Goal: Task Accomplishment & Management: Use online tool/utility

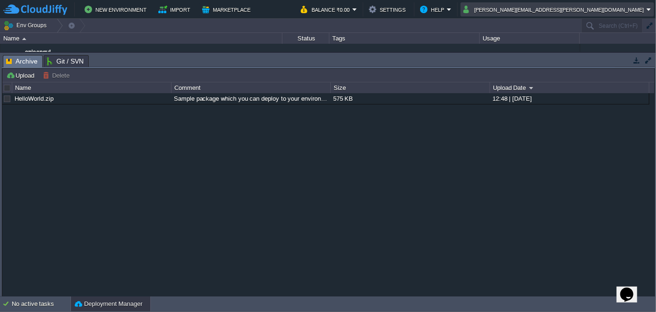
click at [649, 8] on em "[PERSON_NAME][EMAIL_ADDRESS][PERSON_NAME][DOMAIN_NAME]" at bounding box center [558, 9] width 188 height 11
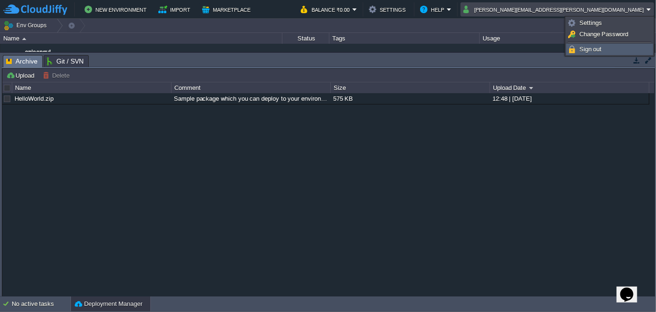
click at [597, 50] on span "Sign out" at bounding box center [591, 49] width 23 height 7
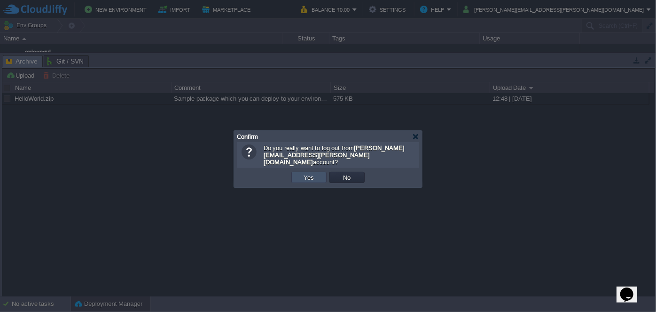
click at [311, 174] on button "Yes" at bounding box center [309, 177] width 16 height 8
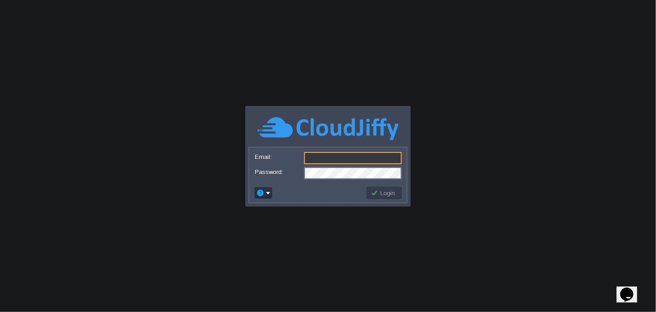
type input "[DOMAIN_NAME][EMAIL_ADDRESS][DOMAIN_NAME]"
drag, startPoint x: 400, startPoint y: 160, endPoint x: 295, endPoint y: 156, distance: 104.9
click at [295, 156] on div "Email: [DOMAIN_NAME][EMAIL_ADDRESS][DOMAIN_NAME]" at bounding box center [328, 158] width 147 height 13
type input "[EMAIL_ADDRESS][DOMAIN_NAME]"
click at [287, 178] on div at bounding box center [328, 173] width 147 height 12
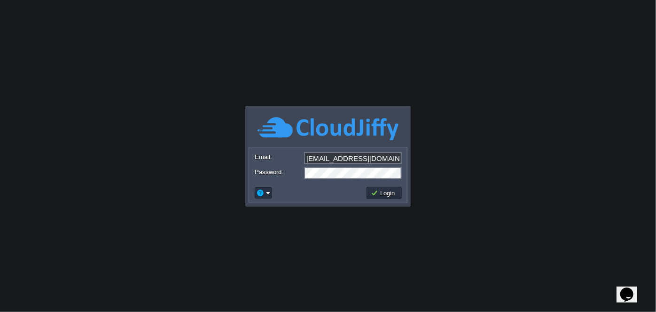
click at [307, 192] on td at bounding box center [309, 192] width 112 height 15
click at [384, 189] on button "Login" at bounding box center [384, 193] width 27 height 8
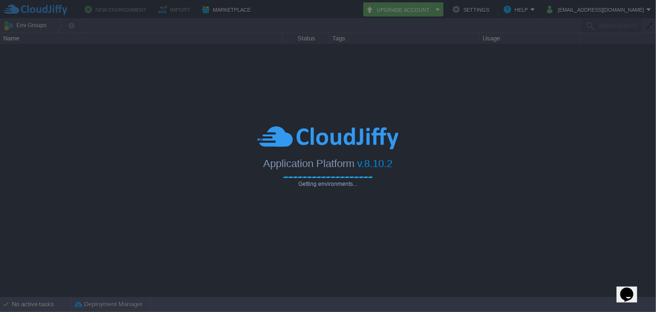
type input "Search (Ctrl+F)"
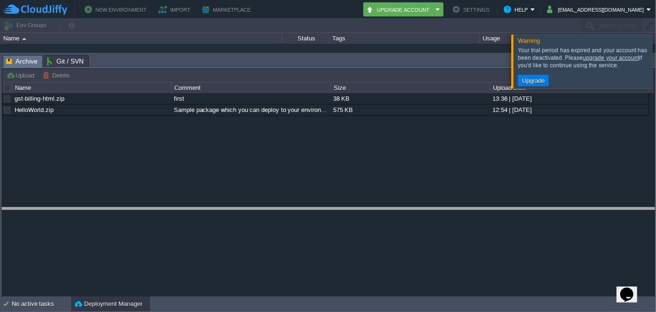
drag, startPoint x: 309, startPoint y: 56, endPoint x: 312, endPoint y: 209, distance: 152.8
click at [312, 209] on body "New Environment Import Marketplace Bonus ₹0.00 Upgrade Account Settings Help sa…" at bounding box center [328, 156] width 656 height 312
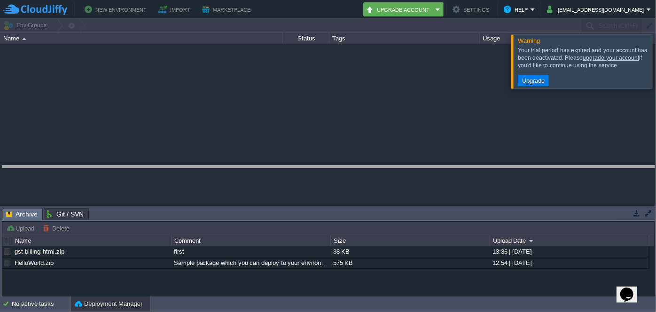
drag, startPoint x: 516, startPoint y: 210, endPoint x: 517, endPoint y: 161, distance: 48.4
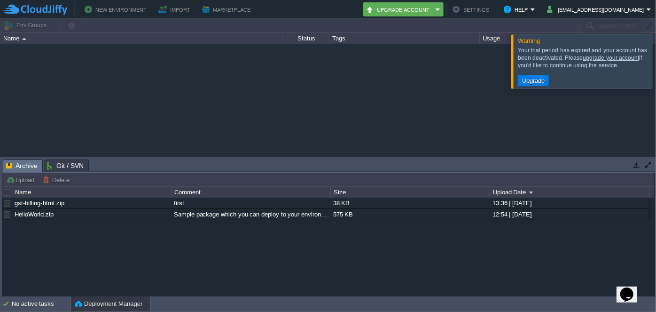
click at [39, 197] on div "gst-billing-html.zip" at bounding box center [91, 202] width 158 height 11
click at [34, 205] on link "gst-billing-html.zip" at bounding box center [40, 202] width 50 height 7
drag, startPoint x: 42, startPoint y: 201, endPoint x: 6, endPoint y: 203, distance: 36.2
click at [6, 203] on div at bounding box center [7, 203] width 8 height 8
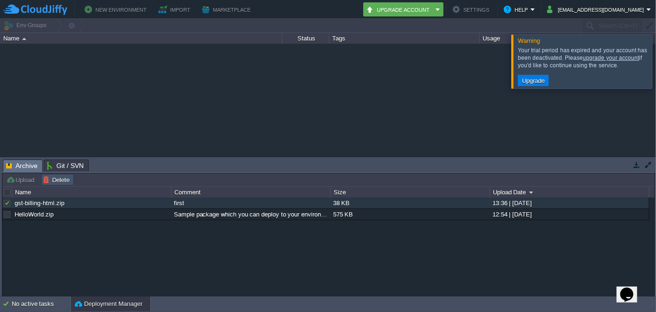
click at [46, 180] on button "Delete" at bounding box center [58, 179] width 30 height 8
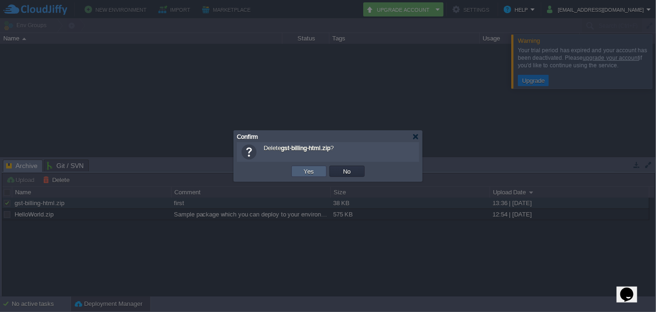
click at [315, 168] on button "Yes" at bounding box center [309, 171] width 16 height 8
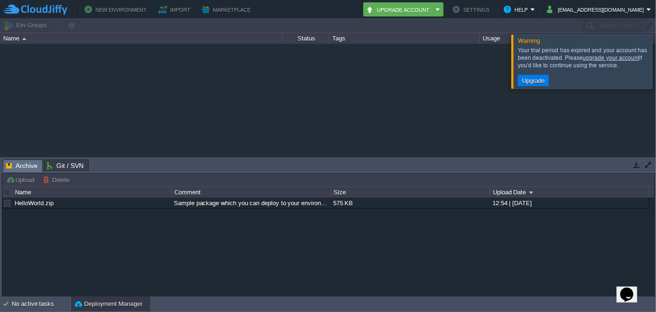
click at [6, 205] on div at bounding box center [7, 203] width 8 height 8
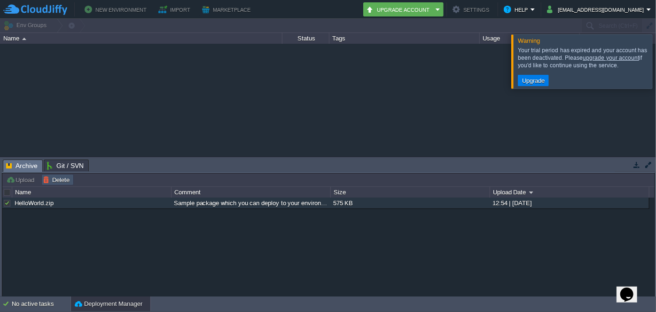
click at [61, 180] on button "Delete" at bounding box center [58, 179] width 30 height 8
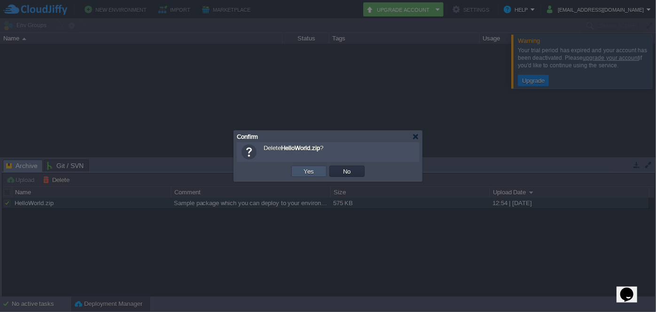
click at [303, 171] on button "Yes" at bounding box center [309, 171] width 16 height 8
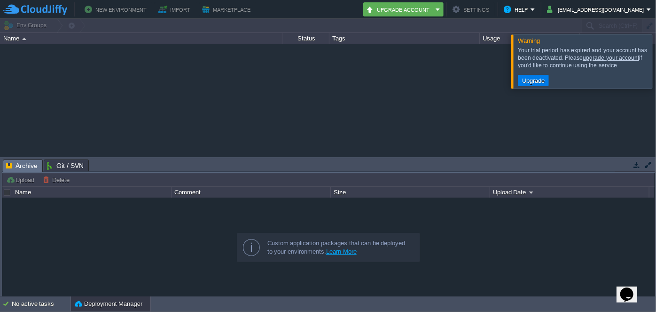
click at [28, 169] on span "Archive" at bounding box center [21, 166] width 31 height 12
click at [528, 82] on button "Upgrade" at bounding box center [533, 80] width 28 height 8
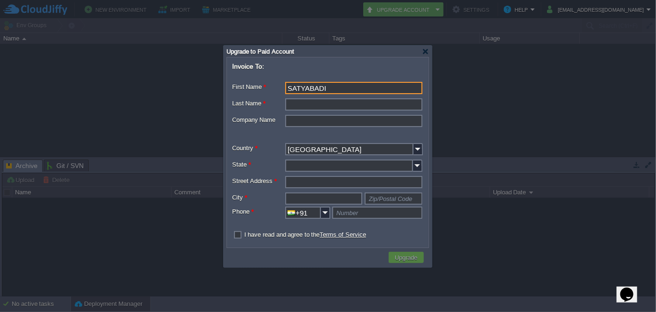
type input "SATYABADI"
click at [303, 103] on input "Last Name *" at bounding box center [353, 104] width 137 height 12
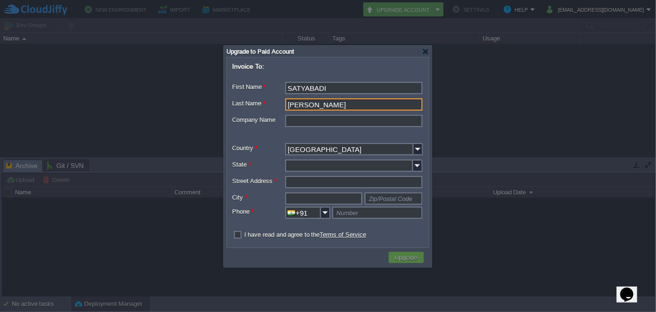
type input "BARAL"
click at [300, 123] on input "Company Name" at bounding box center [353, 121] width 137 height 12
type input "RS IT"
click at [313, 164] on input "State *" at bounding box center [349, 165] width 128 height 12
click at [268, 188] on div at bounding box center [327, 183] width 191 height 15
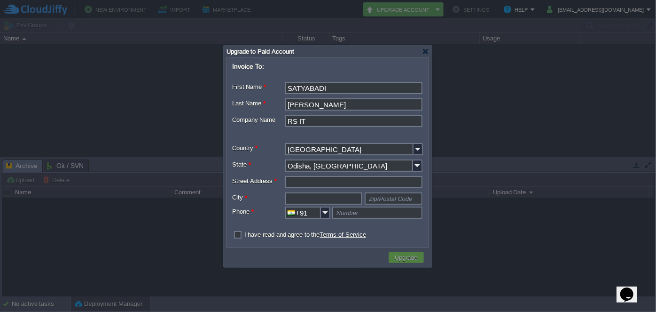
click at [309, 181] on input "Street Address *" at bounding box center [353, 182] width 137 height 12
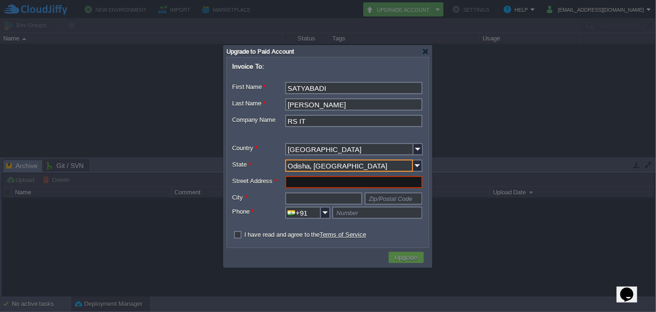
click at [358, 165] on input "Odisha, Orissa" at bounding box center [349, 165] width 128 height 12
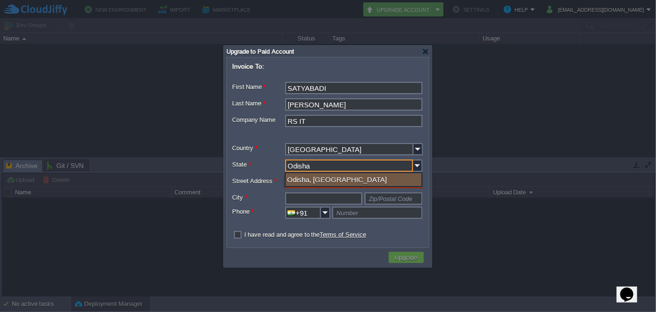
type input "Odisha, Orissa"
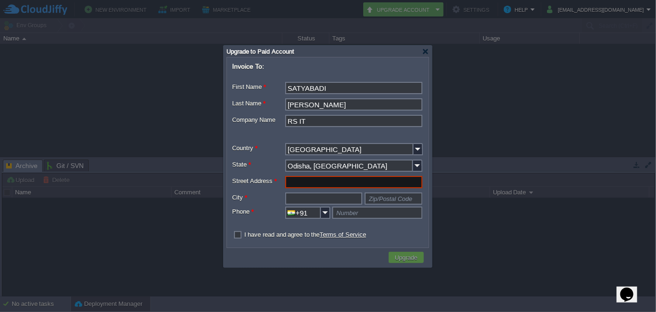
click at [263, 193] on label "City *" at bounding box center [258, 197] width 53 height 10
click at [304, 181] on input "Street Address *" at bounding box center [353, 182] width 137 height 12
type input "N"
type input "BHUBENESWAR"
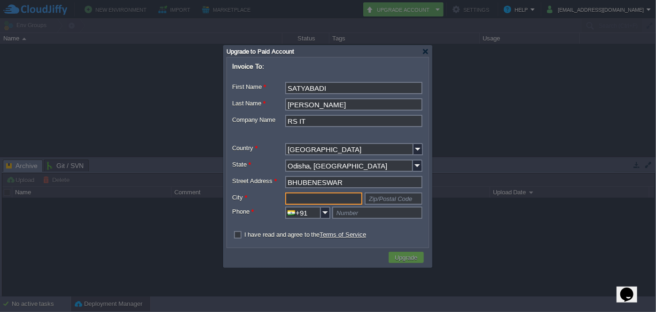
click at [312, 197] on input "text" at bounding box center [323, 198] width 77 height 12
type input "N"
type input "BHUBENESWAR"
click at [388, 200] on input "text" at bounding box center [394, 198] width 58 height 12
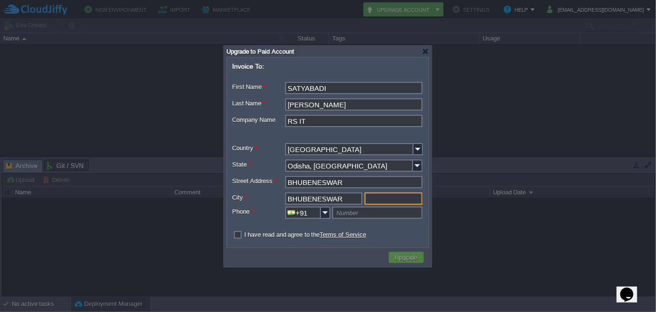
type input "Zip/Postal Code"
type input "751022"
click at [358, 216] on input "text" at bounding box center [377, 212] width 90 height 12
type input "7606861899"
click at [244, 235] on label "I have read and agree to the Terms of Service" at bounding box center [305, 234] width 122 height 7
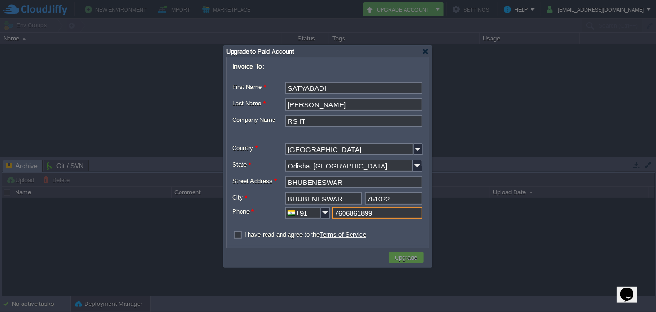
click at [236, 235] on input "checkbox" at bounding box center [235, 235] width 6 height 6
checkbox input "true"
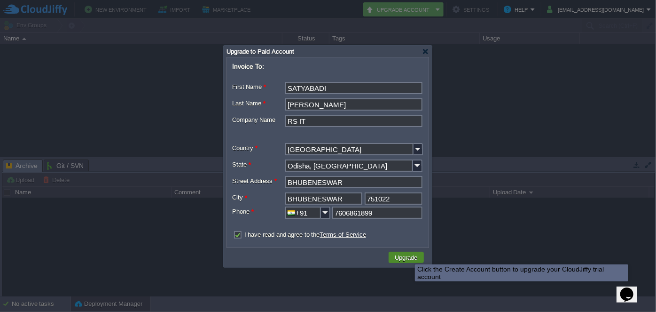
click at [408, 256] on button "Upgrade" at bounding box center [407, 257] width 28 height 8
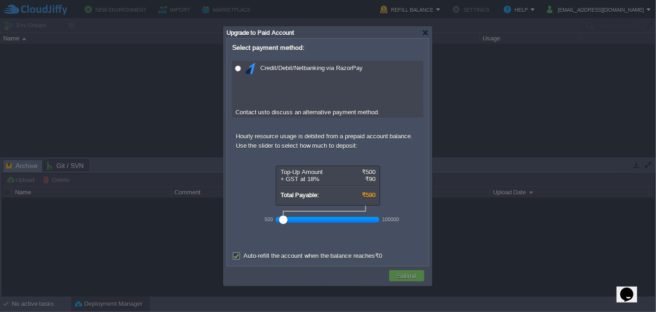
drag, startPoint x: 297, startPoint y: 217, endPoint x: 271, endPoint y: 223, distance: 26.6
click at [276, 223] on div "500 100000" at bounding box center [327, 220] width 103 height 16
drag, startPoint x: 282, startPoint y: 221, endPoint x: 262, endPoint y: 218, distance: 20.0
click at [262, 218] on form "Select payment method: Credit/Debit/Netbanking via RazorPay Contact us to discu…" at bounding box center [328, 152] width 201 height 226
drag, startPoint x: 283, startPoint y: 221, endPoint x: 268, endPoint y: 220, distance: 15.1
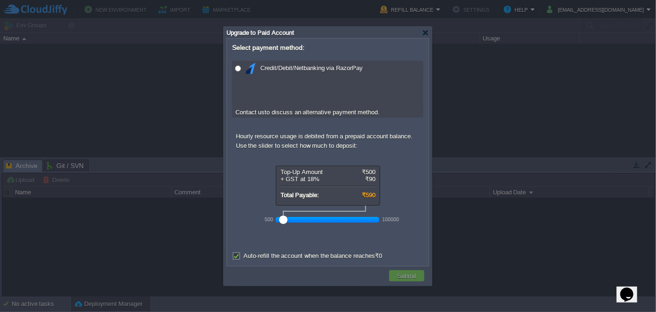
click at [276, 220] on div "500 100000" at bounding box center [327, 220] width 103 height 16
drag, startPoint x: 281, startPoint y: 222, endPoint x: 274, endPoint y: 222, distance: 7.5
click at [274, 222] on div "500 100000" at bounding box center [333, 216] width 141 height 22
click at [451, 9] on div at bounding box center [328, 156] width 656 height 312
click at [425, 33] on div at bounding box center [425, 32] width 7 height 7
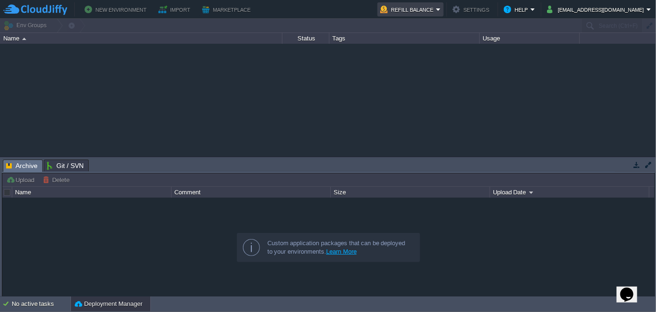
click at [441, 9] on em "Refill Balance" at bounding box center [410, 9] width 61 height 11
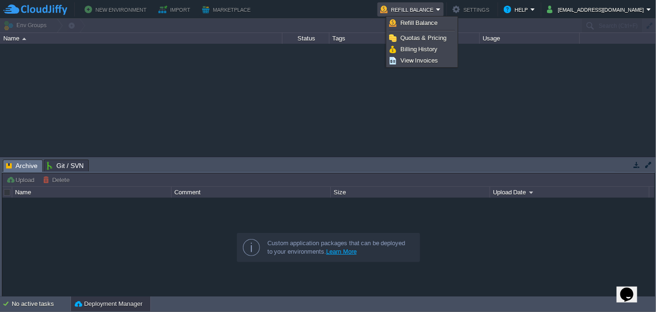
click at [514, 129] on div at bounding box center [328, 100] width 656 height 112
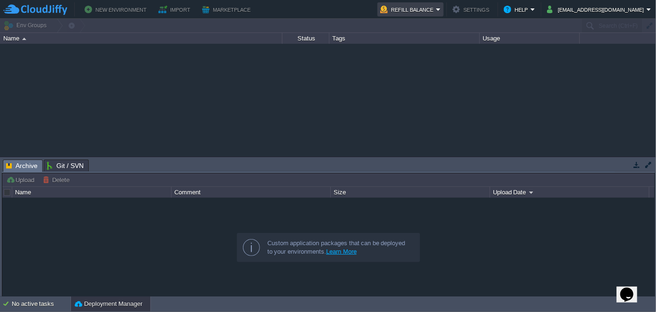
click at [444, 10] on td "Refill Balance" at bounding box center [411, 9] width 66 height 14
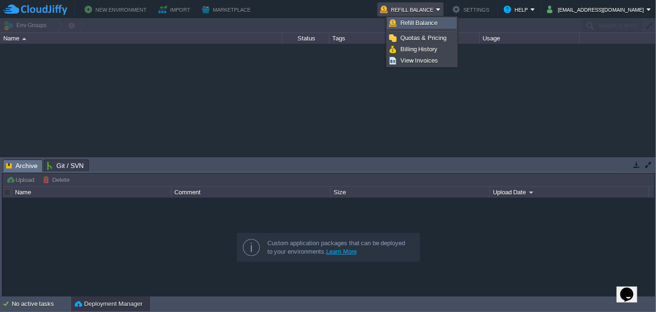
click at [414, 22] on span "Refill Balance" at bounding box center [420, 22] width 38 height 7
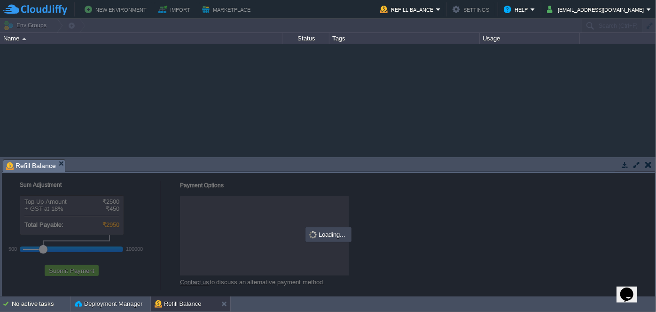
checkbox input "true"
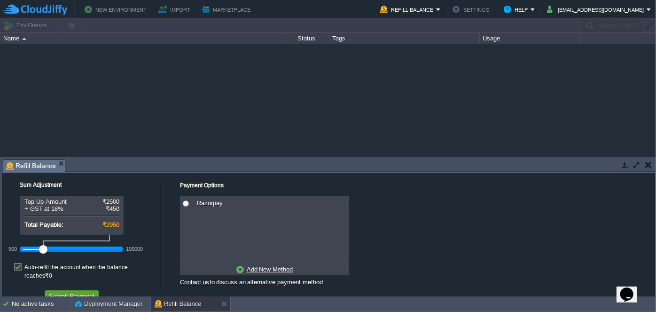
scroll to position [4, 0]
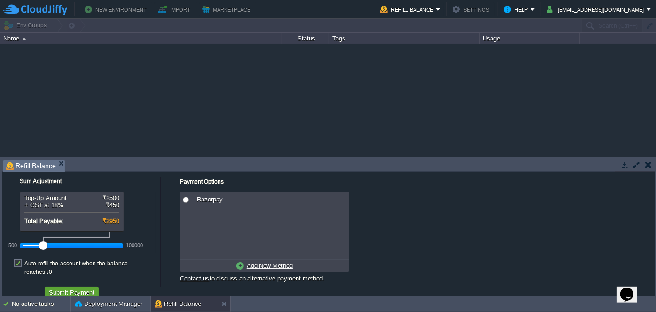
click at [194, 281] on link "Contact us" at bounding box center [195, 278] width 30 height 7
click at [652, 165] on td at bounding box center [649, 164] width 12 height 11
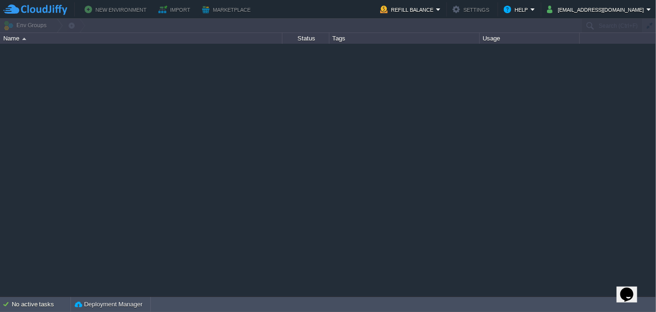
click at [326, 148] on div at bounding box center [328, 170] width 656 height 252
drag, startPoint x: 244, startPoint y: 18, endPoint x: 255, endPoint y: 42, distance: 26.7
click at [255, 42] on div "Env Groups Search (Ctrl+F) Let's get started! Create New Environment Deploy Sol…" at bounding box center [328, 157] width 656 height 277
click at [240, 15] on td "Marketplace" at bounding box center [227, 9] width 57 height 14
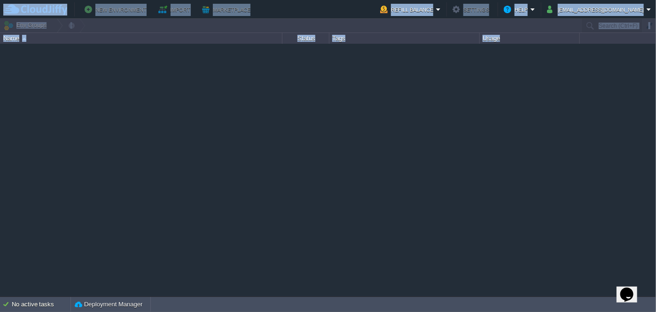
drag, startPoint x: 256, startPoint y: 13, endPoint x: 262, endPoint y: 86, distance: 73.6
click at [262, 86] on body "New Environment Import Marketplace Bonus ₹0.00 Upgrade Account Refill Balance S…" at bounding box center [328, 156] width 656 height 312
click at [443, 147] on div at bounding box center [328, 170] width 656 height 252
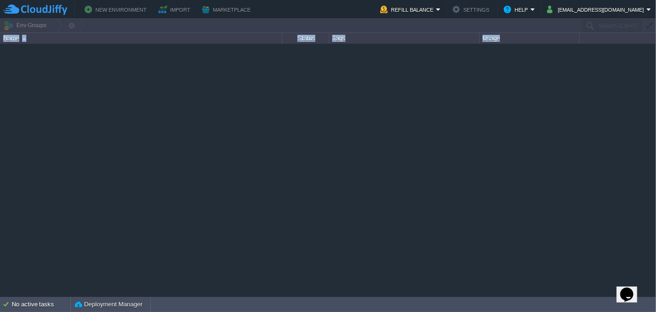
drag, startPoint x: 305, startPoint y: 20, endPoint x: 305, endPoint y: 65, distance: 45.6
click at [305, 65] on div "Env Groups Search (Ctrl+F) Let's get started! Create New Environment Deploy Sol…" at bounding box center [328, 157] width 656 height 277
click at [388, 137] on div at bounding box center [328, 170] width 656 height 252
click at [531, 9] on button "Help" at bounding box center [517, 9] width 27 height 11
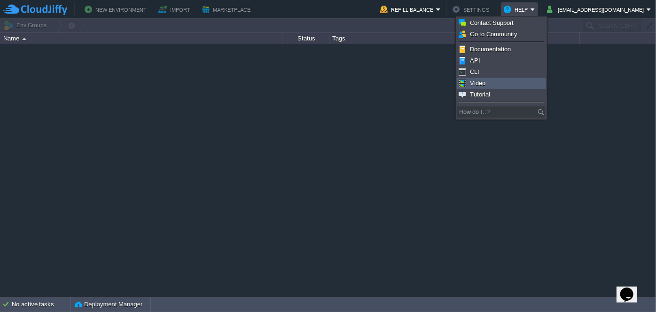
click at [488, 82] on link "Video" at bounding box center [501, 83] width 88 height 10
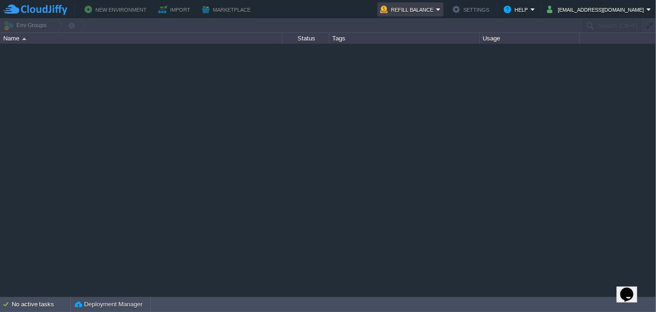
click at [436, 9] on button "Refill Balance" at bounding box center [408, 9] width 56 height 11
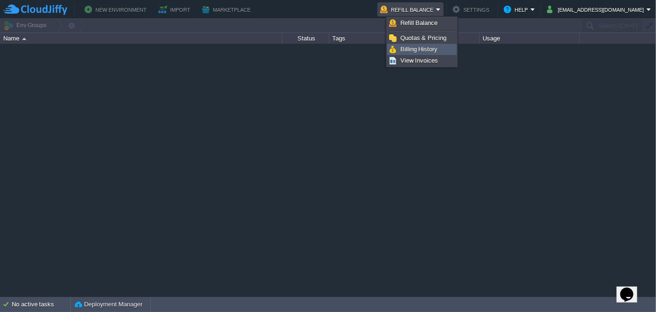
click at [423, 51] on span "Billing History" at bounding box center [420, 49] width 38 height 7
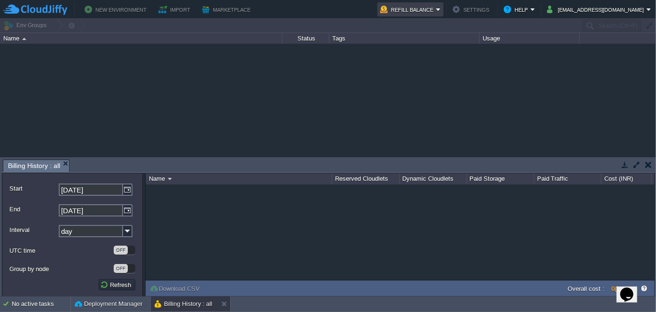
click at [441, 8] on em "Refill Balance" at bounding box center [410, 9] width 61 height 11
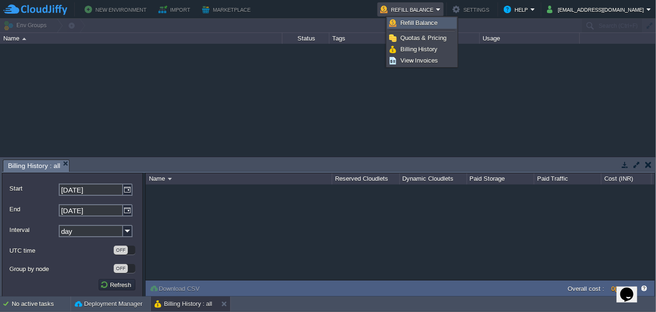
click at [437, 20] on link "Refill Balance" at bounding box center [422, 23] width 69 height 10
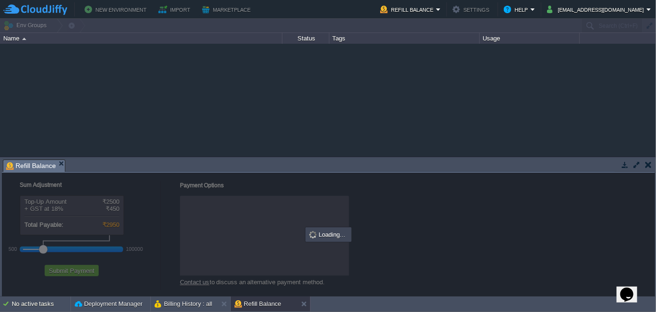
checkbox input "true"
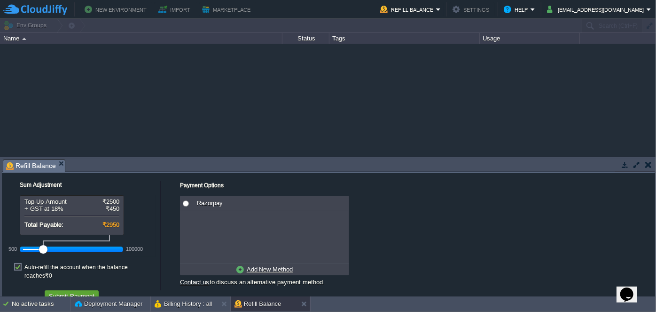
click at [53, 200] on div "Top-Up Amount ₹2500" at bounding box center [71, 201] width 95 height 7
click at [144, 211] on div "Top-Up Amount ₹2500 + GST at 18% ₹450 Total Payable: ₹2950 500 100000" at bounding box center [81, 226] width 149 height 62
drag, startPoint x: 39, startPoint y: 248, endPoint x: 16, endPoint y: 248, distance: 23.0
click at [20, 248] on div "500 100000" at bounding box center [71, 249] width 103 height 16
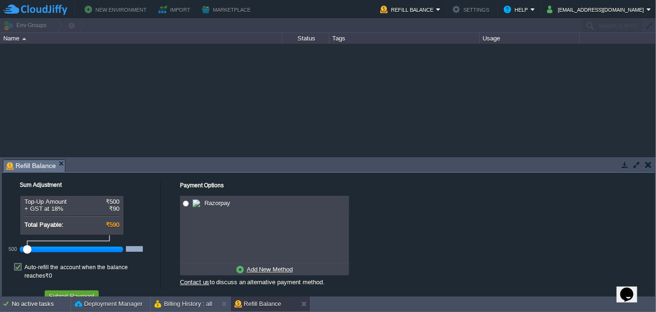
drag, startPoint x: 45, startPoint y: 247, endPoint x: 24, endPoint y: 245, distance: 21.3
click at [24, 245] on div at bounding box center [27, 249] width 8 height 8
click at [27, 246] on div at bounding box center [27, 249] width 8 height 8
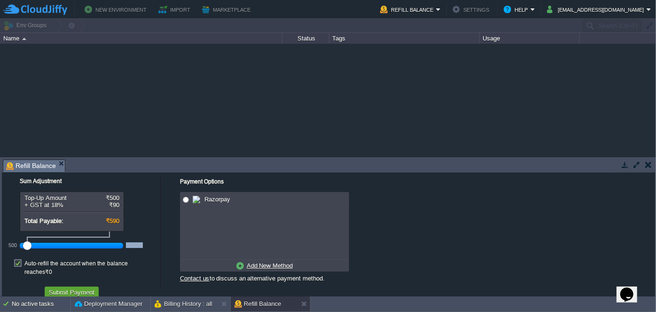
click at [259, 267] on u "Add New Method" at bounding box center [270, 265] width 46 height 7
click at [259, 267] on u "Use Existing Method" at bounding box center [270, 265] width 56 height 7
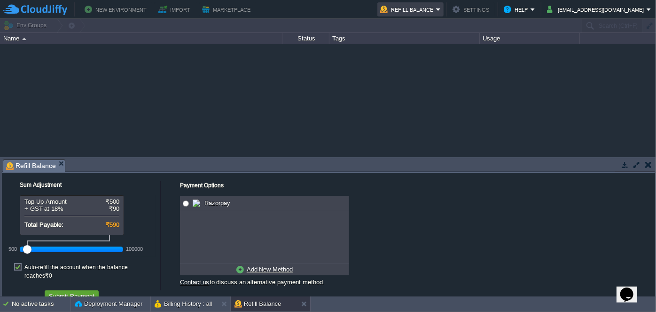
click at [431, 2] on td "Refill Balance" at bounding box center [411, 9] width 66 height 14
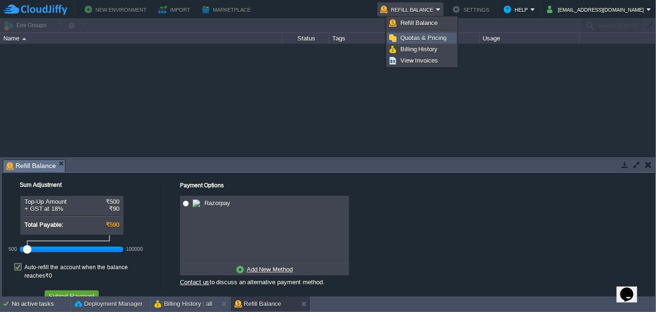
click at [417, 40] on span "Quotas & Pricing" at bounding box center [424, 37] width 46 height 7
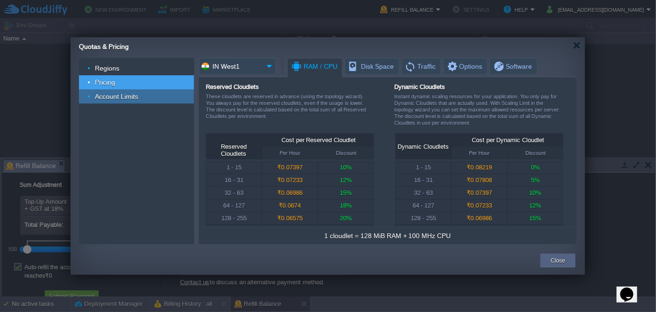
click at [114, 101] on div "Account Limits" at bounding box center [136, 96] width 115 height 14
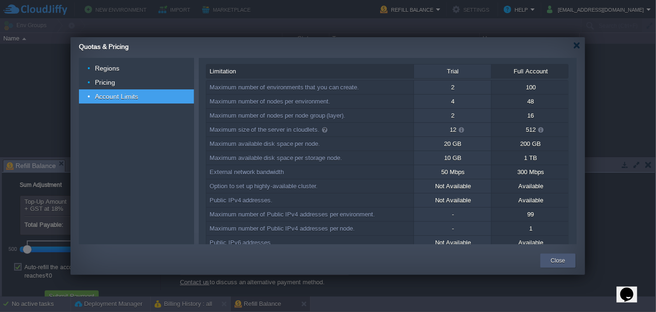
click at [564, 258] on button "Close" at bounding box center [558, 260] width 15 height 9
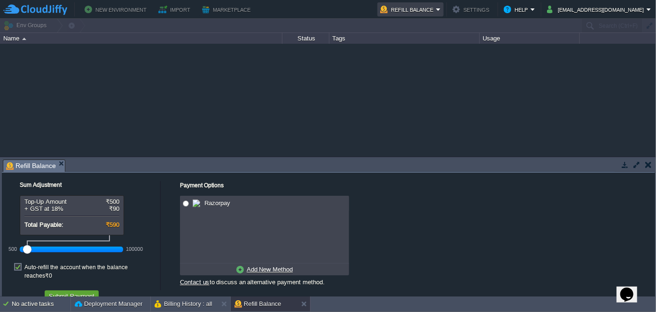
click at [441, 10] on em "Refill Balance" at bounding box center [410, 9] width 61 height 11
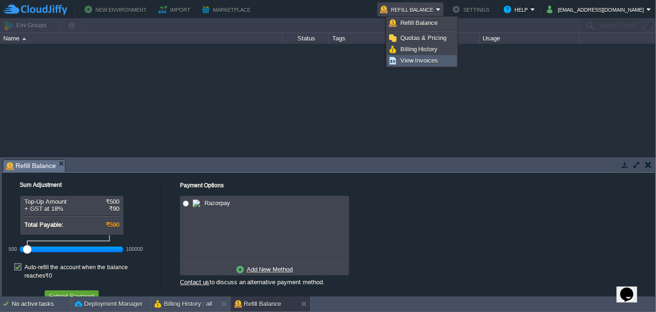
click at [429, 58] on span "View Invoices" at bounding box center [420, 60] width 38 height 7
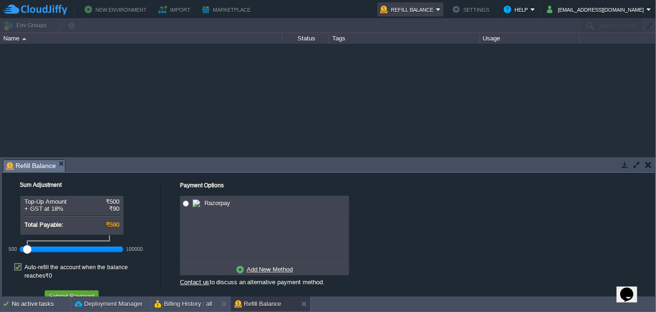
click at [444, 16] on div "New Environment Import Marketplace Bonus ₹0.00 Upgrade Account Refill Balance S…" at bounding box center [328, 9] width 656 height 19
click at [436, 13] on button "Refill Balance" at bounding box center [408, 9] width 56 height 11
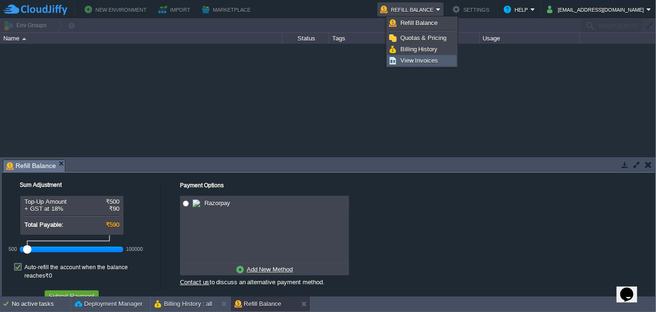
click at [427, 57] on span "View Invoices" at bounding box center [420, 60] width 38 height 7
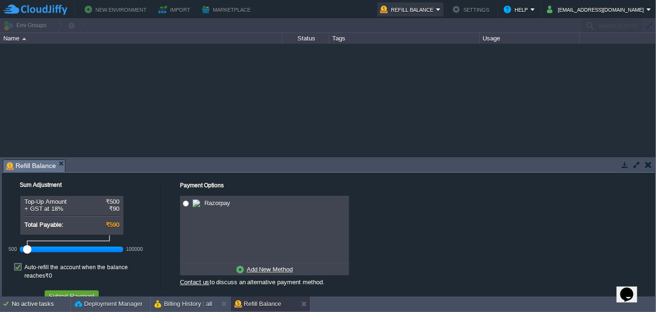
click at [436, 12] on button "Refill Balance" at bounding box center [408, 9] width 56 height 11
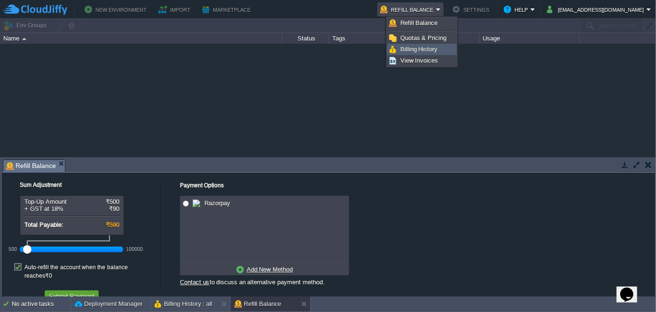
click at [420, 46] on span "Billing History" at bounding box center [420, 49] width 38 height 7
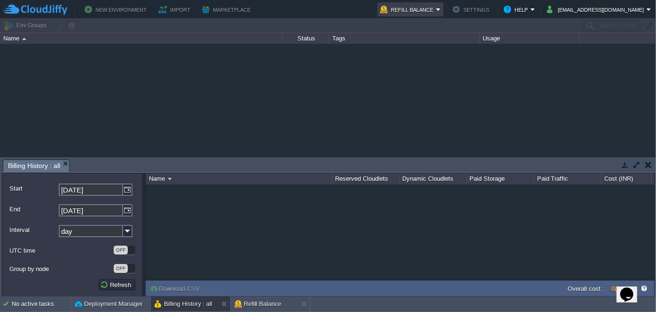
click at [436, 11] on button "Refill Balance" at bounding box center [408, 9] width 56 height 11
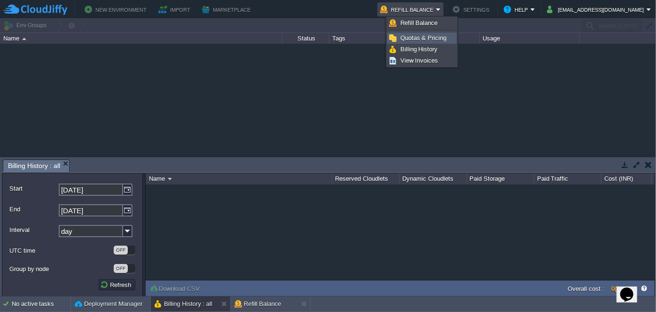
click at [437, 39] on span "Quotas & Pricing" at bounding box center [424, 37] width 46 height 7
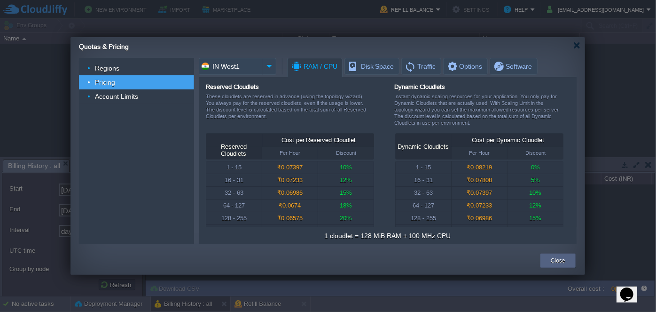
click at [450, 13] on div at bounding box center [328, 156] width 656 height 312
click at [579, 50] on div "Quotas & Pricing" at bounding box center [332, 45] width 506 height 16
drag, startPoint x: 578, startPoint y: 50, endPoint x: 576, endPoint y: 44, distance: 5.8
click at [578, 49] on div "Quotas & Pricing" at bounding box center [332, 45] width 506 height 16
click at [576, 44] on div at bounding box center [577, 45] width 7 height 7
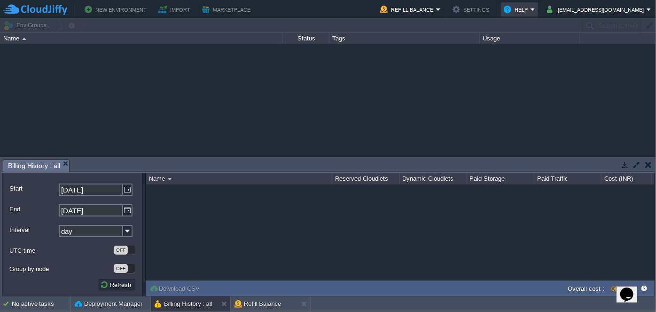
click at [535, 10] on em "Help" at bounding box center [519, 9] width 31 height 11
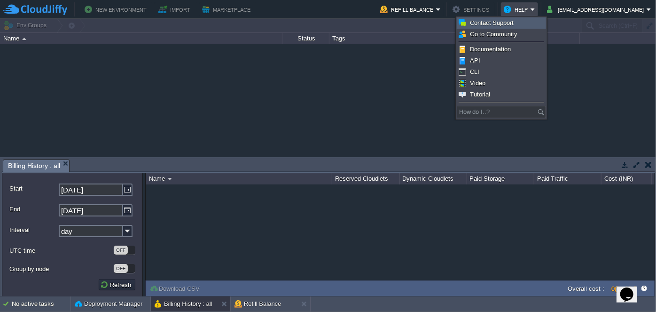
click at [509, 24] on span "Contact Support" at bounding box center [492, 22] width 44 height 7
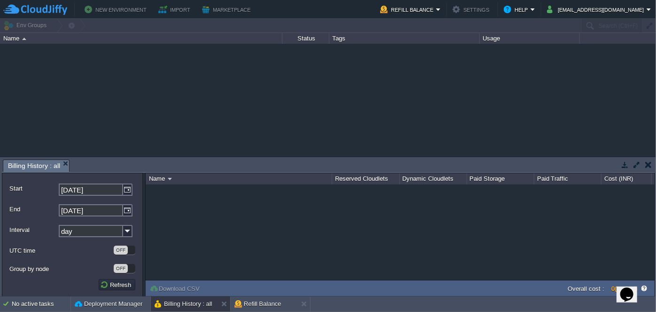
click at [652, 165] on td at bounding box center [649, 164] width 12 height 11
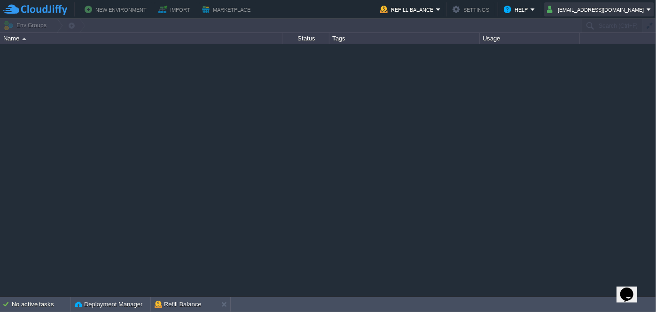
click at [641, 7] on button "satyabadibaral54@gmail.com" at bounding box center [597, 9] width 100 height 11
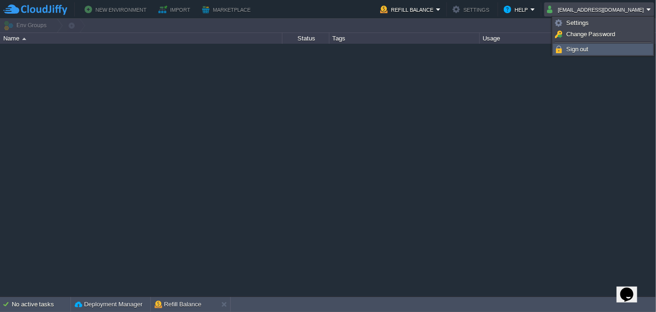
click at [572, 50] on span "Sign out" at bounding box center [578, 49] width 23 height 7
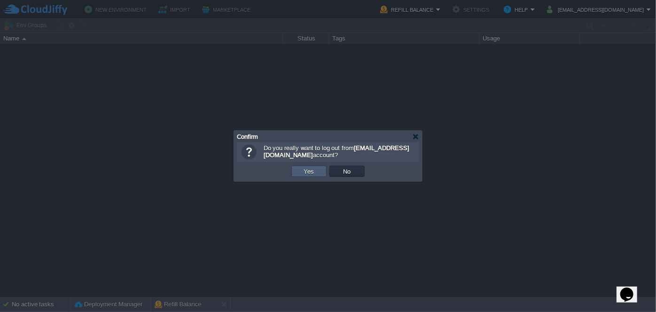
click at [300, 167] on td "Yes" at bounding box center [308, 170] width 35 height 11
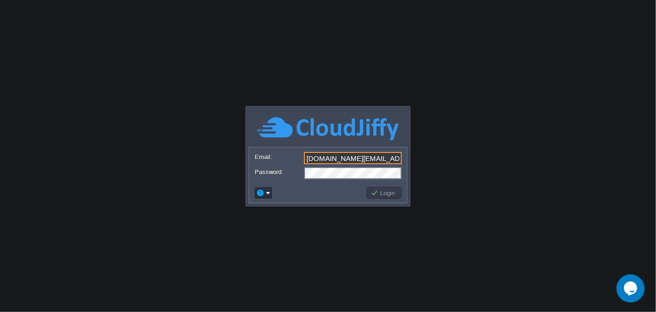
click at [382, 157] on input "[DOMAIN_NAME][EMAIL_ADDRESS][DOMAIN_NAME]" at bounding box center [353, 158] width 98 height 12
type input "c"
paste input "[PERSON_NAME][EMAIL_ADDRESS][PERSON_NAME][DOMAIN_NAME]"
click at [275, 176] on div "Password:" at bounding box center [328, 173] width 147 height 12
click at [514, 110] on body "Application Platform v.8.10.2 Email: [PERSON_NAME][EMAIL_ADDRESS][PERSON_NAME][…" at bounding box center [328, 156] width 656 height 312
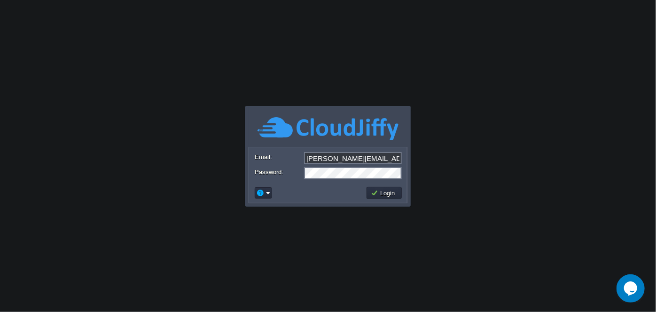
click at [306, 157] on input "[PERSON_NAME][EMAIL_ADDRESS][PERSON_NAME][DOMAIN_NAME]" at bounding box center [353, 158] width 98 height 12
click at [396, 157] on input "[PERSON_NAME][EMAIL_ADDRESS][PERSON_NAME][DOMAIN_NAME]" at bounding box center [353, 158] width 98 height 12
type input "[PERSON_NAME][EMAIL_ADDRESS][PERSON_NAME][DOMAIN_NAME]"
click at [349, 231] on body "Application Platform v.8.10.2 Email: [PERSON_NAME][EMAIL_ADDRESS][PERSON_NAME][…" at bounding box center [328, 156] width 656 height 312
click at [377, 191] on button "Login" at bounding box center [384, 193] width 27 height 8
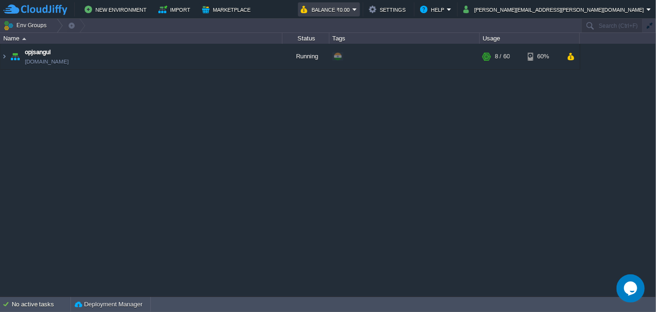
click at [357, 11] on em "Balance ₹0.00" at bounding box center [329, 9] width 56 height 11
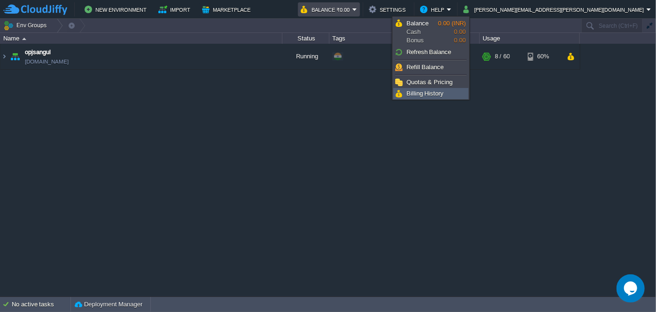
click at [437, 92] on span "Billing History" at bounding box center [426, 93] width 38 height 7
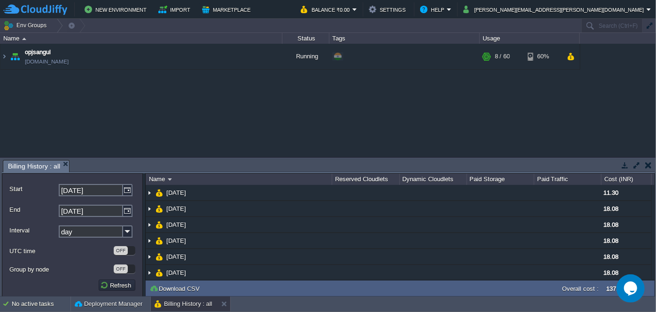
click at [653, 163] on td at bounding box center [649, 164] width 12 height 11
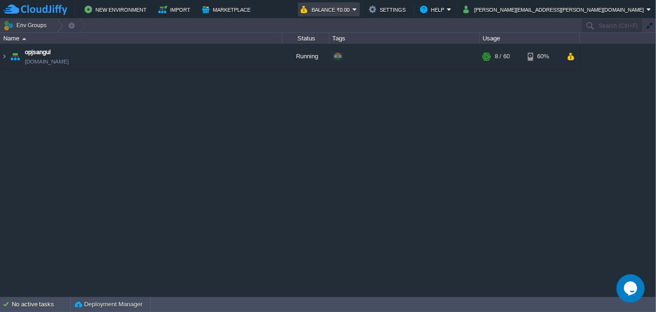
click at [353, 13] on button "Balance ₹0.00" at bounding box center [327, 9] width 52 height 11
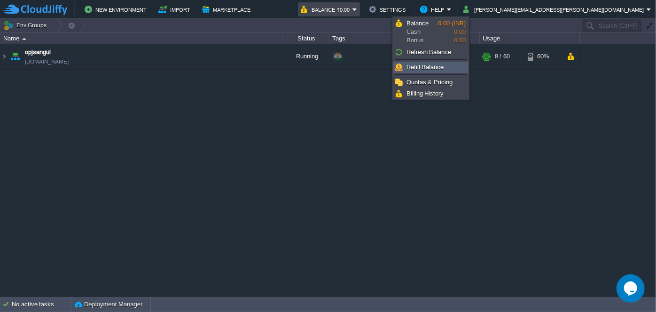
click at [415, 70] on span "Refill Balance" at bounding box center [426, 66] width 38 height 7
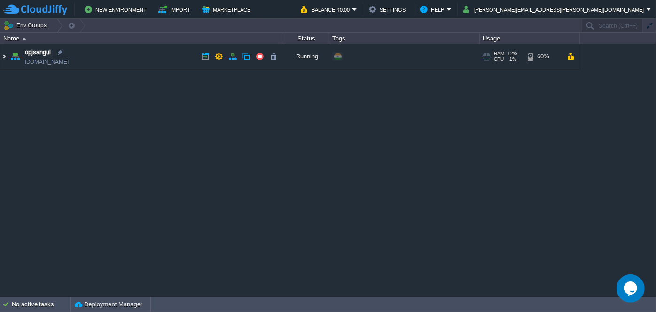
click at [5, 55] on img at bounding box center [4, 56] width 8 height 25
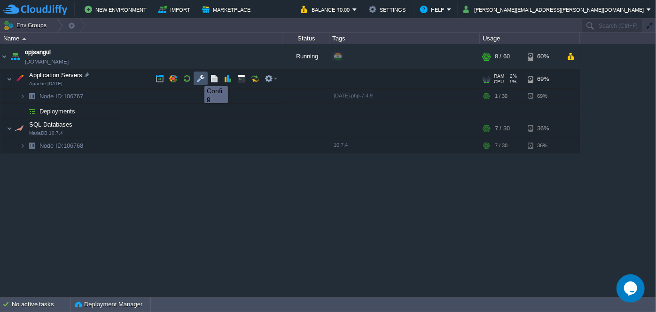
click at [197, 77] on button "button" at bounding box center [201, 78] width 8 height 8
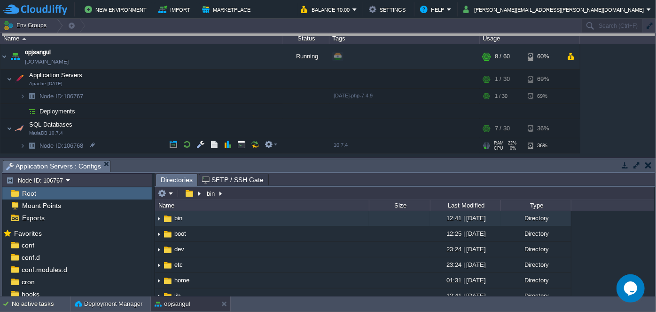
drag, startPoint x: 393, startPoint y: 165, endPoint x: 390, endPoint y: 38, distance: 127.0
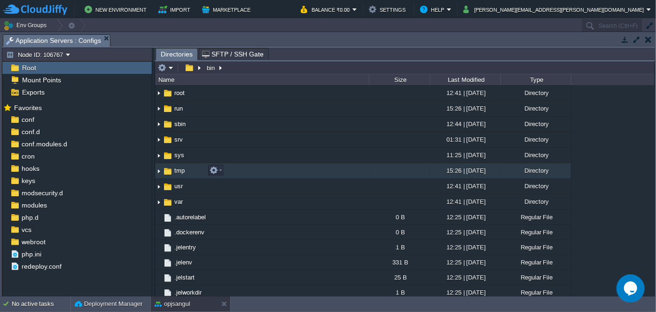
scroll to position [233, 0]
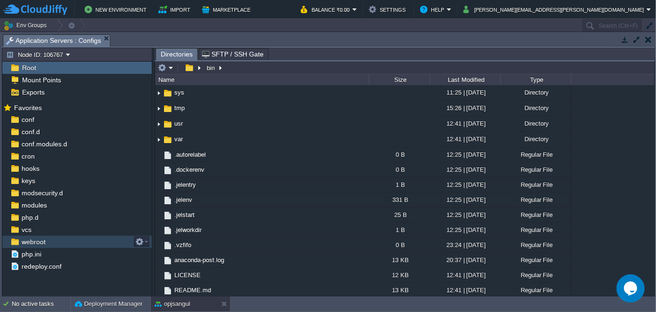
click at [50, 237] on div "webroot" at bounding box center [77, 242] width 150 height 12
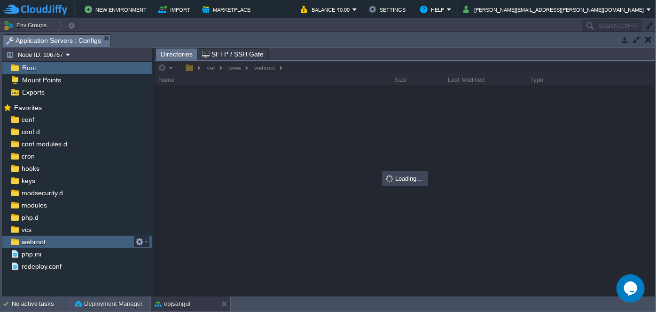
scroll to position [0, 0]
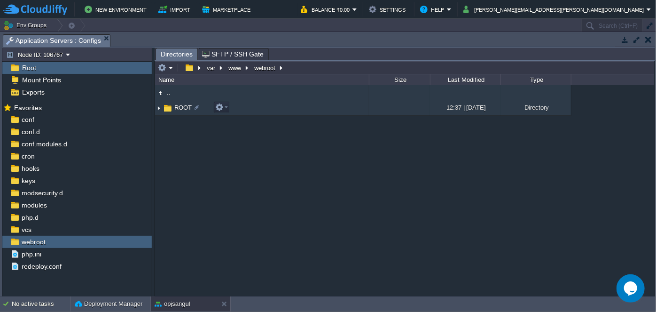
click at [160, 107] on img at bounding box center [159, 108] width 8 height 15
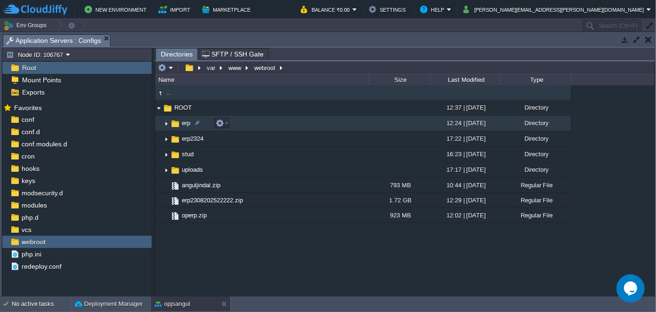
click at [166, 123] on img at bounding box center [167, 123] width 8 height 15
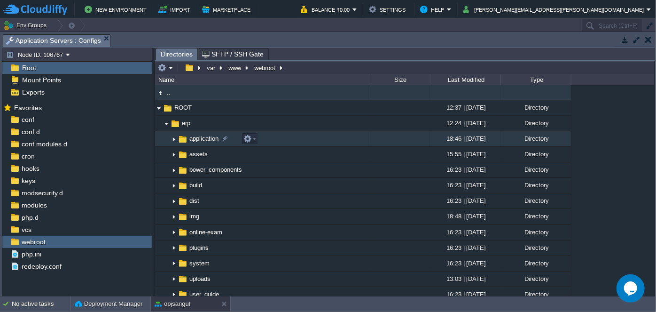
click at [174, 136] on img at bounding box center [174, 139] width 8 height 15
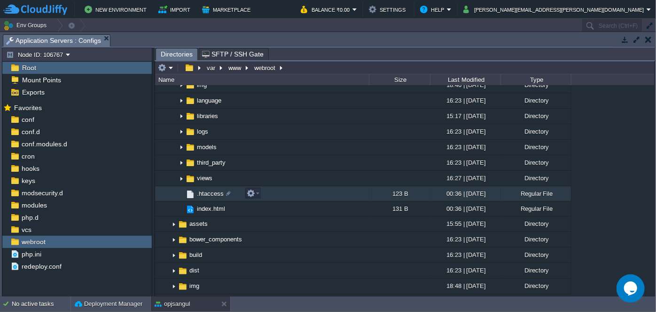
scroll to position [171, 0]
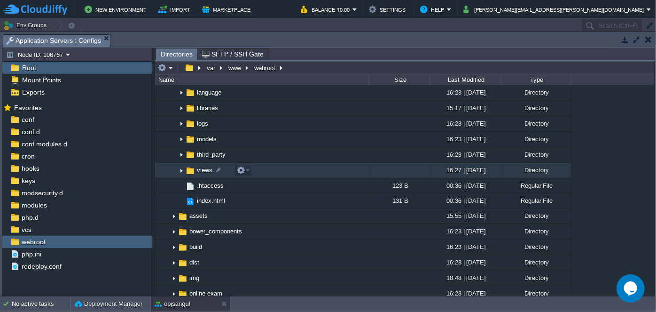
click at [181, 170] on img at bounding box center [182, 170] width 8 height 15
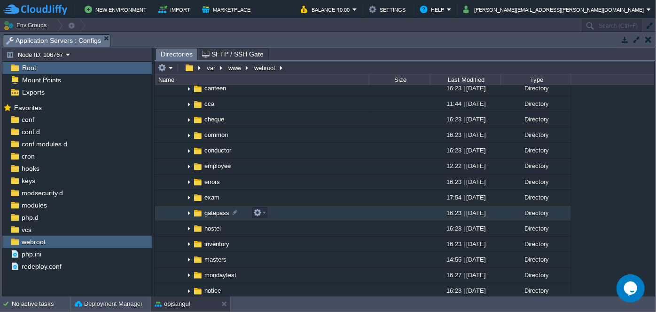
scroll to position [342, 0]
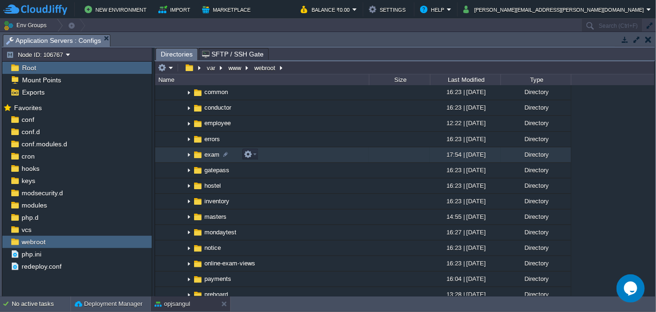
click at [188, 154] on img at bounding box center [189, 155] width 8 height 15
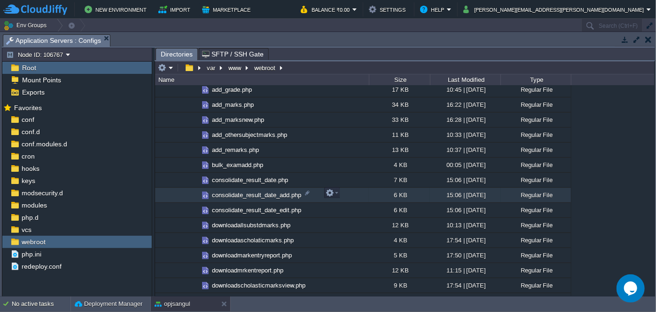
scroll to position [555, 0]
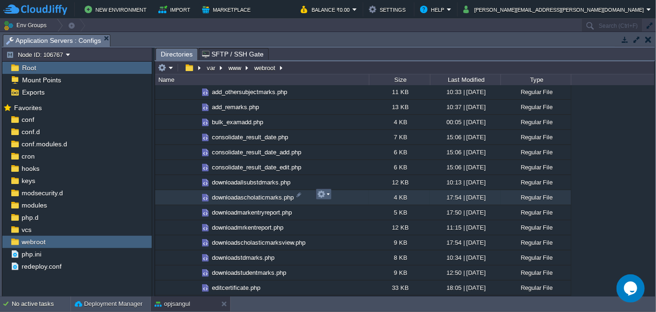
click at [329, 195] on em at bounding box center [323, 194] width 13 height 8
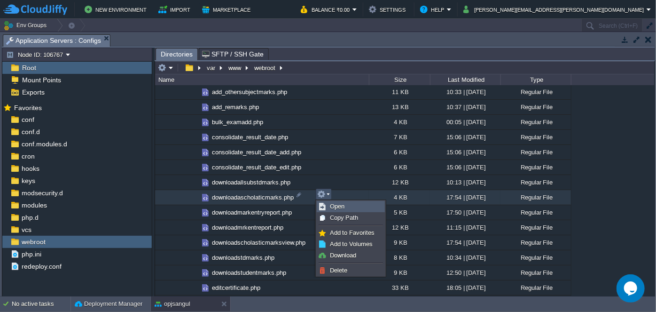
click at [336, 210] on span "Open" at bounding box center [337, 206] width 15 height 7
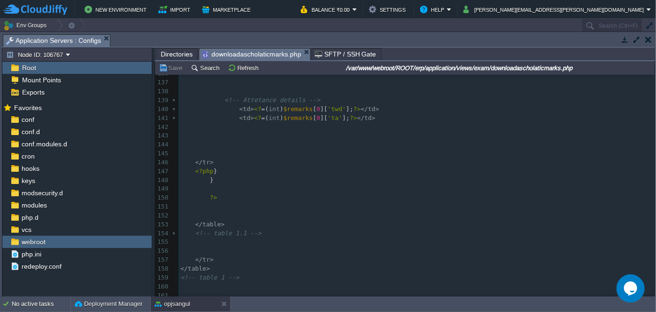
scroll to position [1119, 0]
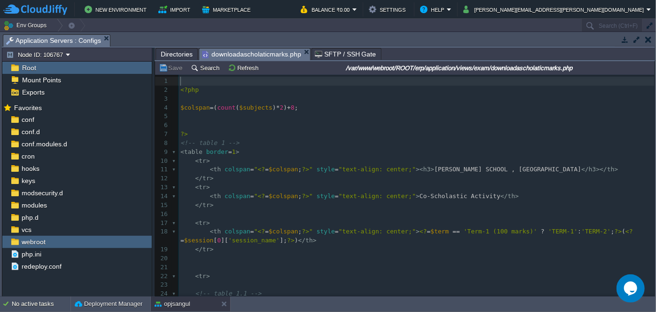
click at [407, 124] on pre "​" at bounding box center [417, 125] width 476 height 9
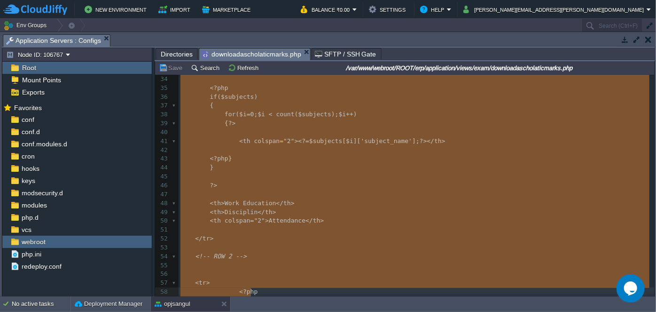
type textarea "-"
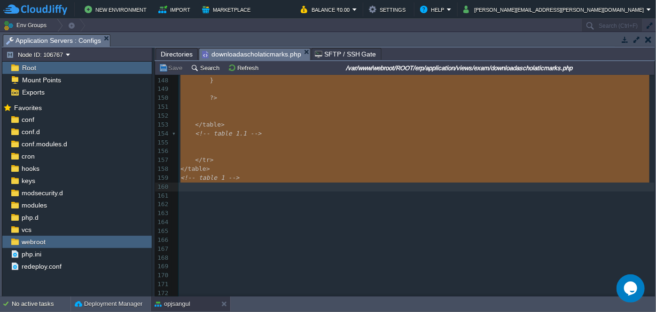
drag, startPoint x: 179, startPoint y: 80, endPoint x: 269, endPoint y: 188, distance: 140.1
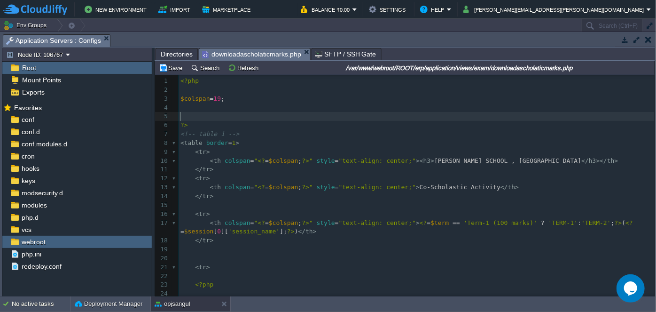
click at [191, 116] on pre "​" at bounding box center [417, 116] width 476 height 9
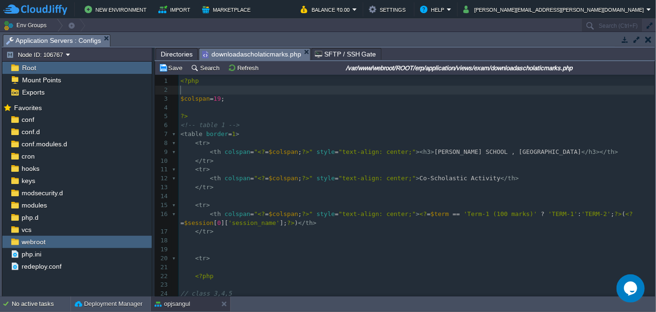
click at [200, 87] on pre "​" at bounding box center [417, 90] width 476 height 9
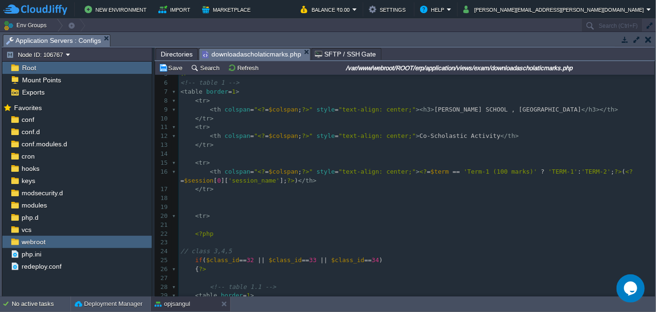
click at [189, 209] on pre "​" at bounding box center [417, 207] width 476 height 9
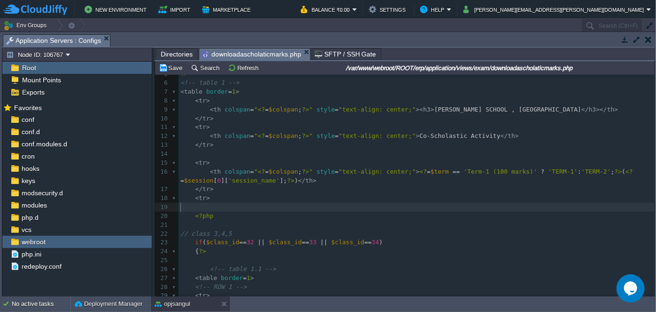
click at [181, 207] on div "xxxxxxxxxx ​ 1 <?php 2 ​ 3 $colspan = 19 ; 4 ​ 5 ?> 6 <!-- table 1 --> 7 < tabl…" at bounding box center [417, 264] width 476 height 461
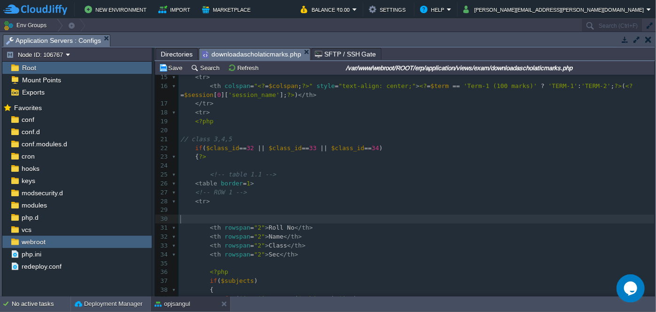
click at [187, 220] on pre "​" at bounding box center [417, 218] width 476 height 9
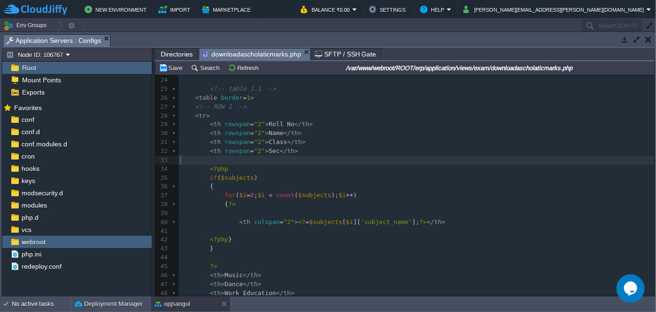
click at [200, 163] on pre "​" at bounding box center [417, 160] width 476 height 9
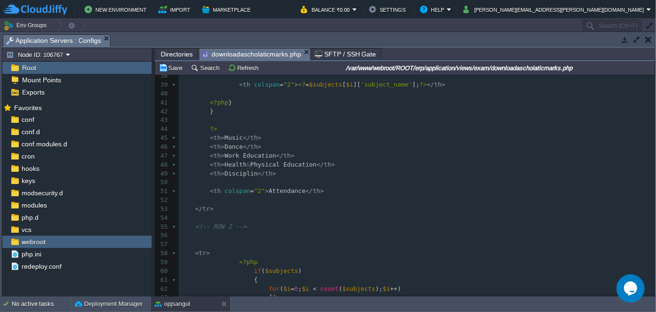
click at [198, 199] on pre "​" at bounding box center [417, 200] width 476 height 9
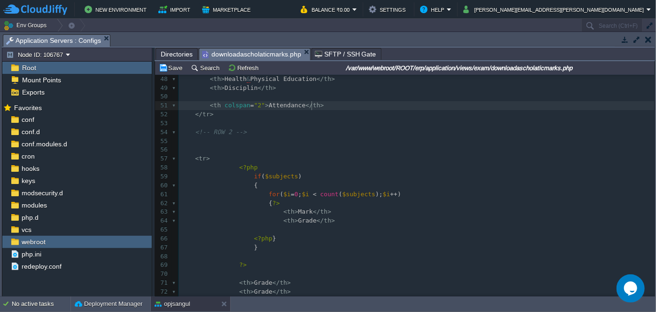
click at [179, 167] on pre "<?php" at bounding box center [417, 167] width 476 height 9
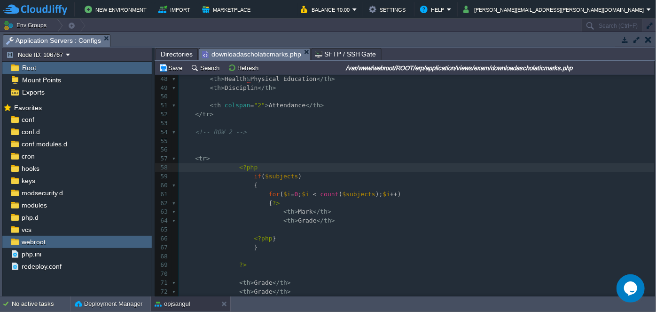
click at [198, 151] on pre "​" at bounding box center [417, 149] width 476 height 9
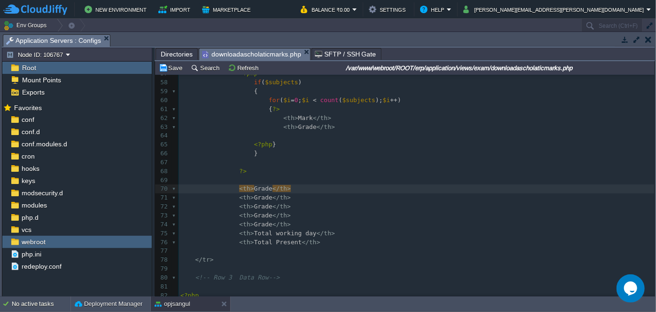
click at [225, 173] on span at bounding box center [232, 171] width 15 height 9
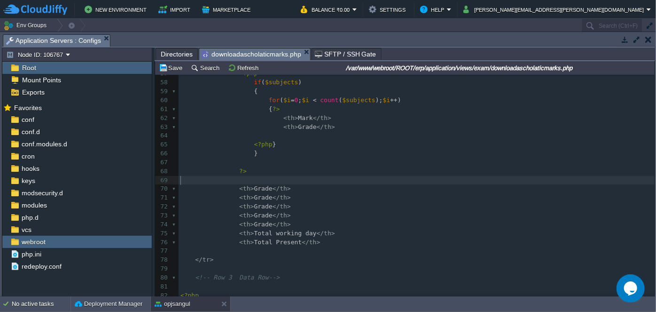
click at [212, 181] on pre "​" at bounding box center [417, 180] width 476 height 9
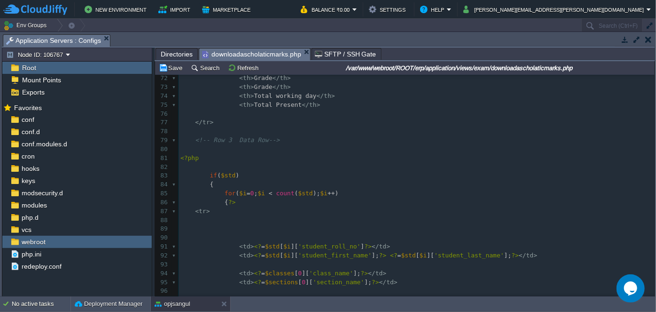
click at [199, 171] on span at bounding box center [202, 175] width 15 height 9
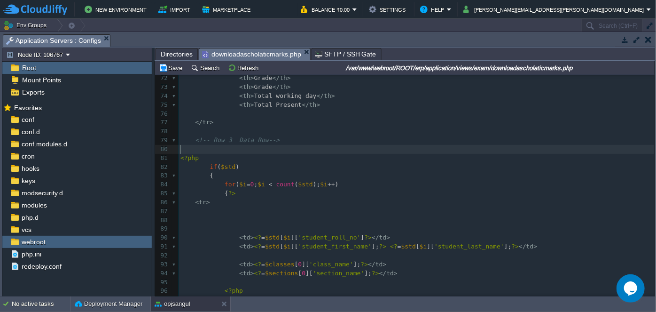
click at [187, 148] on pre "​" at bounding box center [417, 149] width 476 height 9
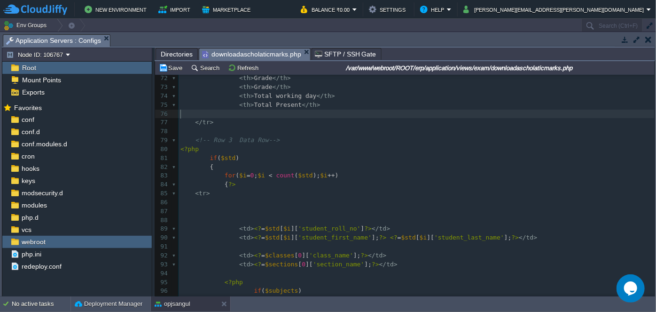
click at [182, 117] on pre "​" at bounding box center [417, 114] width 476 height 9
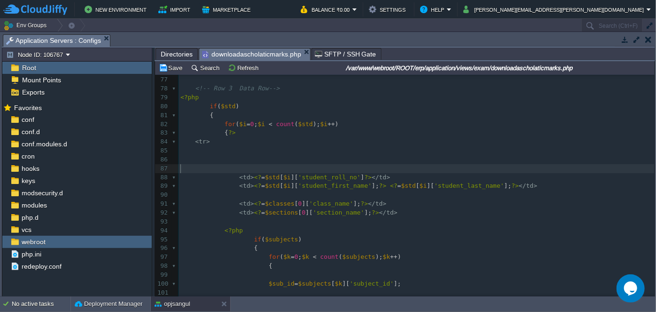
click at [200, 169] on pre "​" at bounding box center [417, 168] width 476 height 9
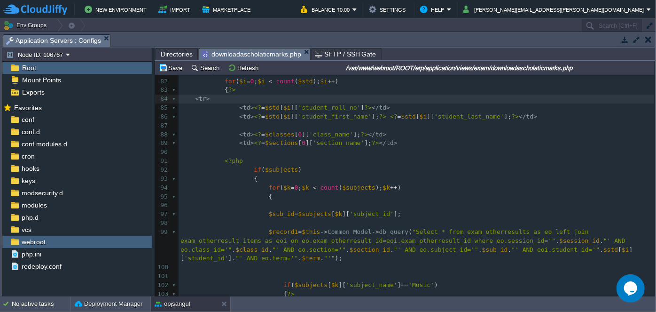
click at [188, 150] on pre "​" at bounding box center [417, 152] width 476 height 9
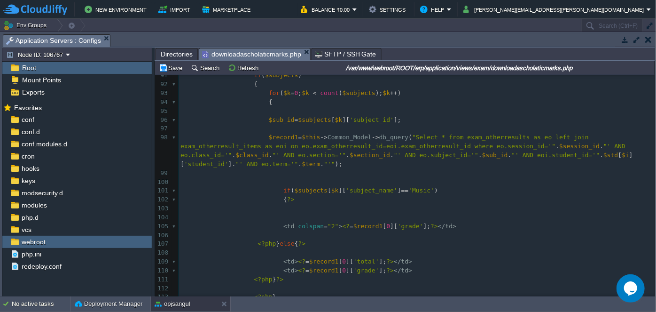
click at [197, 178] on span at bounding box center [202, 182] width 15 height 9
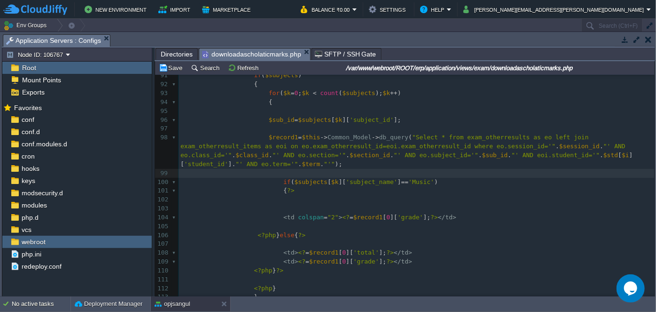
click at [219, 204] on pre "​" at bounding box center [417, 208] width 476 height 9
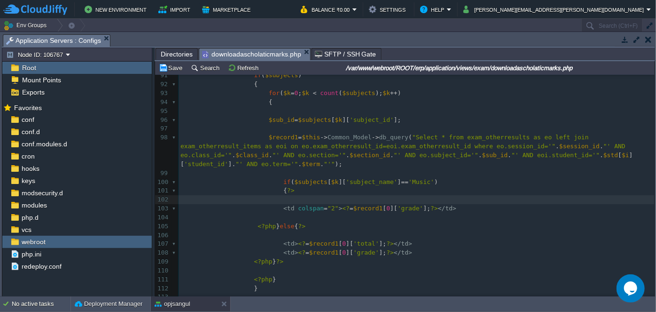
click at [196, 213] on pre "​" at bounding box center [417, 217] width 476 height 9
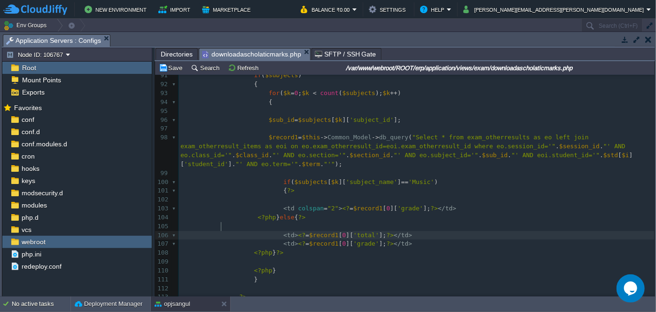
click at [221, 226] on div "xxxxxxxxxx ​ 71 < th > Grade </ th > 72 < th > Grade </ th > 73 < th > Grade </…" at bounding box center [417, 142] width 476 height 496
click at [214, 222] on pre "​" at bounding box center [417, 226] width 476 height 9
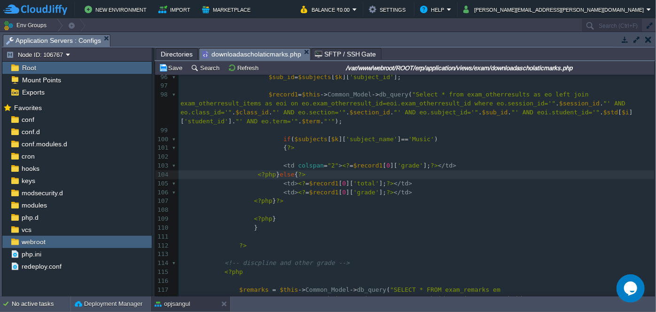
click at [229, 250] on pre "​" at bounding box center [417, 254] width 476 height 9
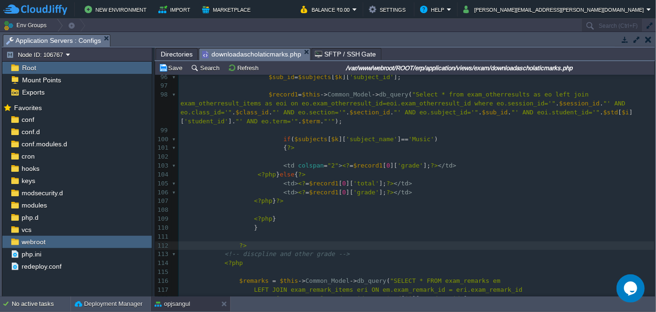
click at [245, 232] on pre "​" at bounding box center [417, 236] width 476 height 9
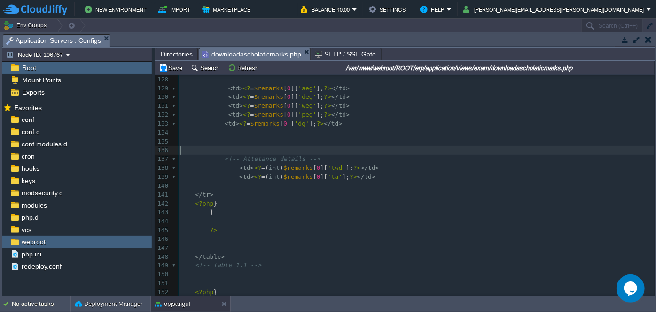
click at [204, 150] on pre "​" at bounding box center [417, 150] width 476 height 9
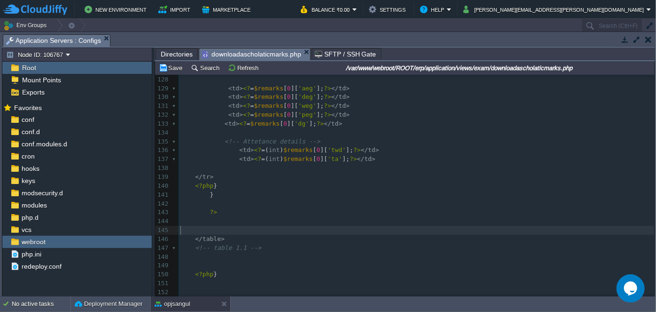
click at [214, 226] on pre "​" at bounding box center [417, 230] width 476 height 9
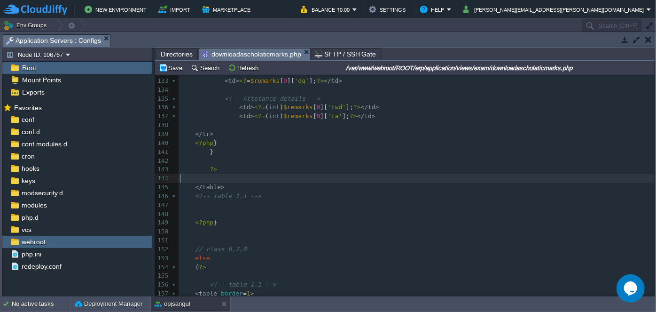
click at [202, 228] on pre "​" at bounding box center [417, 231] width 476 height 9
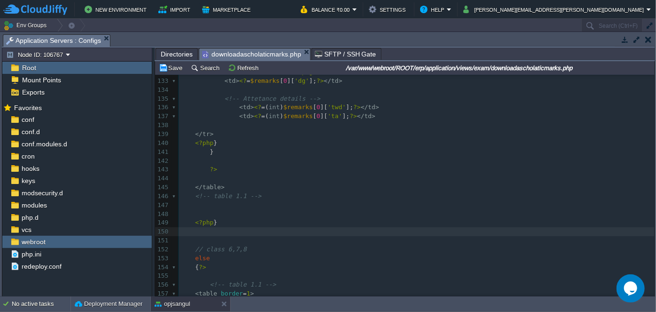
click at [208, 241] on pre "​" at bounding box center [417, 240] width 476 height 9
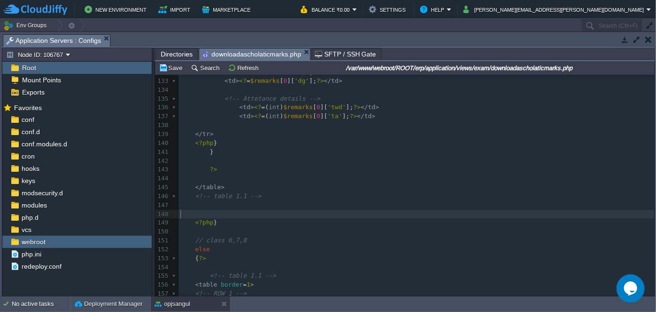
click at [186, 211] on pre "​" at bounding box center [417, 214] width 476 height 9
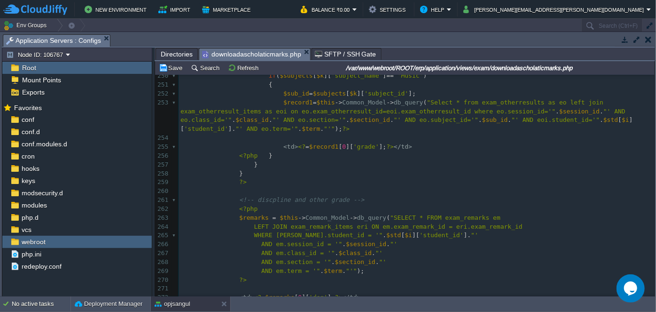
click at [549, 187] on pre "​" at bounding box center [417, 191] width 476 height 9
